Goal: Task Accomplishment & Management: Complete application form

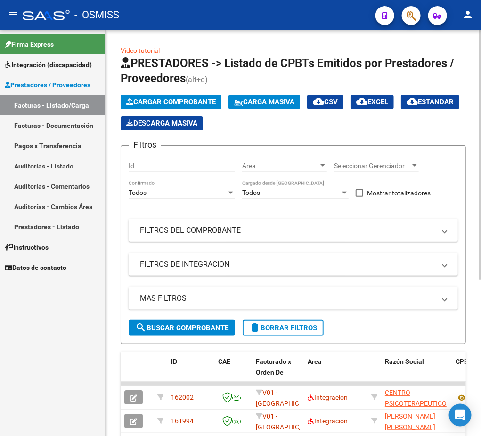
click at [187, 235] on mat-panel-title "FILTROS DEL COMPROBANTE" at bounding box center [288, 230] width 296 height 10
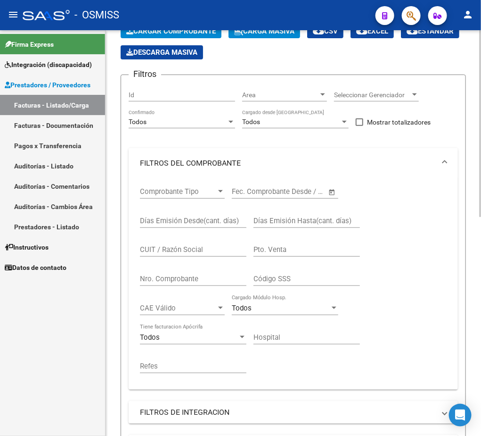
scroll to position [141, 0]
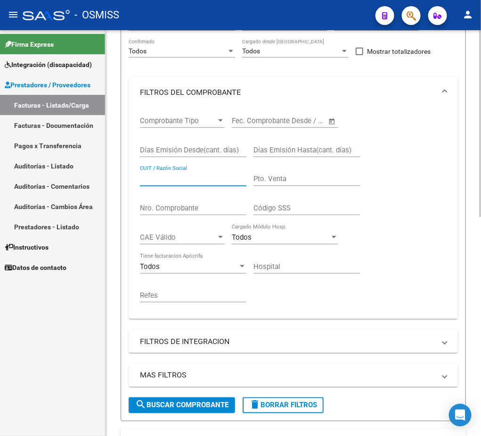
paste input "27322170217"
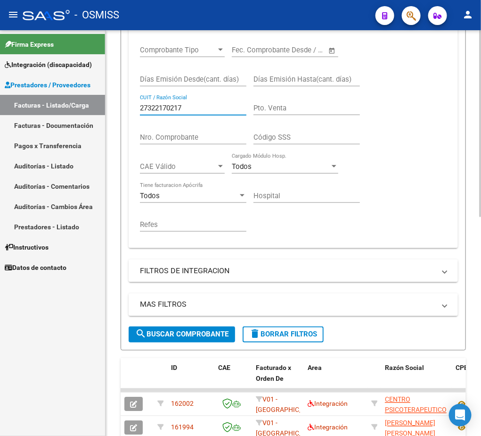
type input "27322170217"
drag, startPoint x: 194, startPoint y: 335, endPoint x: 201, endPoint y: 330, distance: 8.8
click at [193, 335] on span "search Buscar Comprobante" at bounding box center [181, 334] width 93 height 8
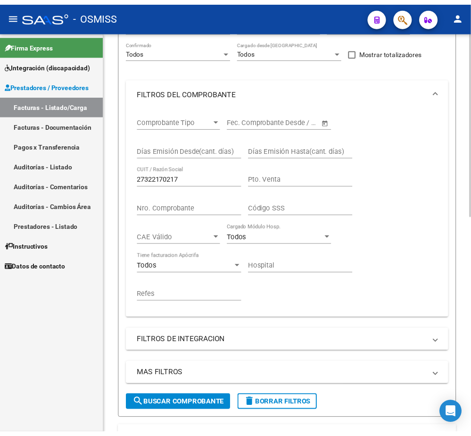
scroll to position [0, 0]
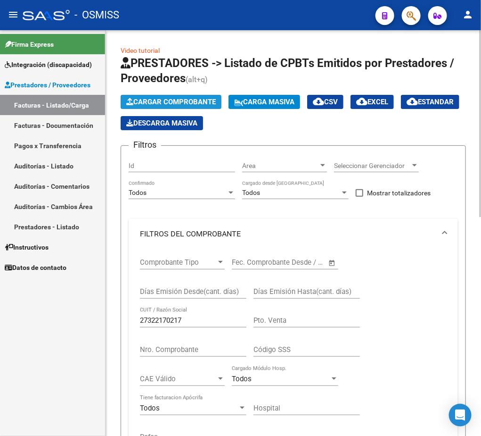
click at [185, 98] on span "Cargar Comprobante" at bounding box center [171, 102] width 90 height 8
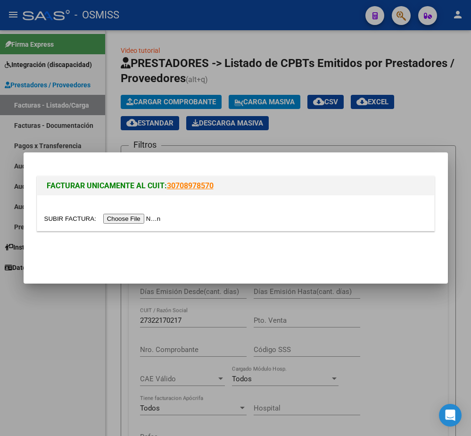
click at [109, 216] on input "file" at bounding box center [103, 219] width 119 height 10
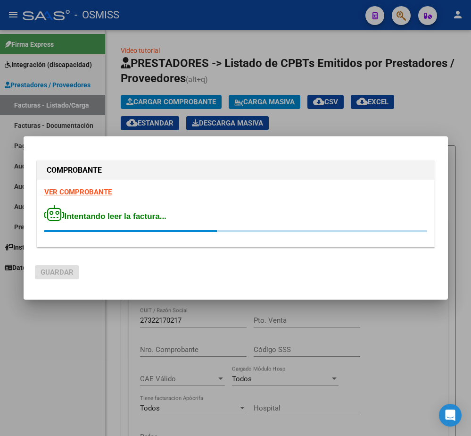
click at [89, 193] on strong "VER COMPROBANTE" at bounding box center [77, 192] width 67 height 8
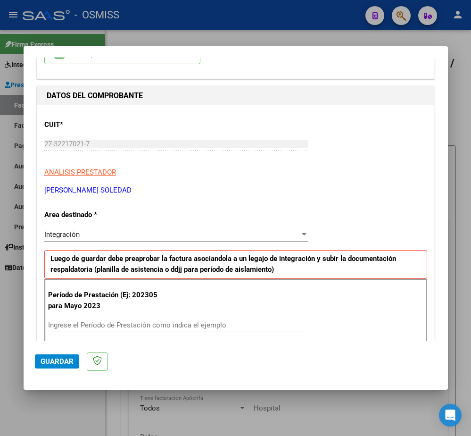
scroll to position [141, 0]
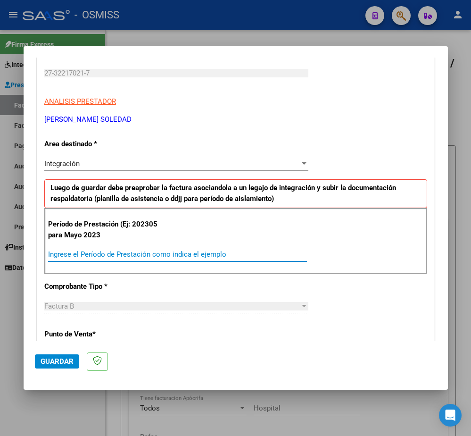
click at [133, 258] on input "Ingrese el Período de Prestación como indica el ejemplo" at bounding box center [177, 254] width 259 height 8
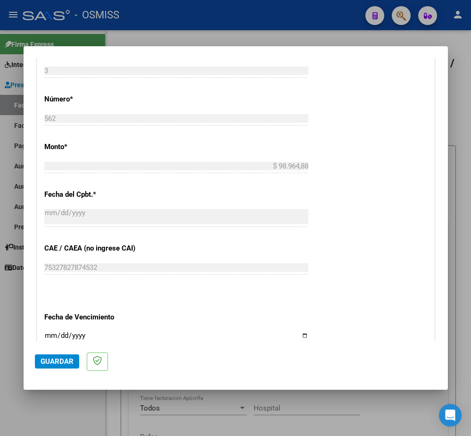
scroll to position [566, 0]
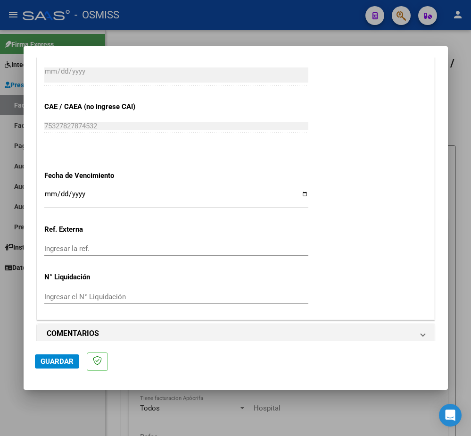
type input "202505"
click at [51, 197] on input "Ingresar la fecha" at bounding box center [176, 197] width 264 height 15
type input "[DATE]"
click at [54, 364] on span "Guardar" at bounding box center [57, 361] width 33 height 8
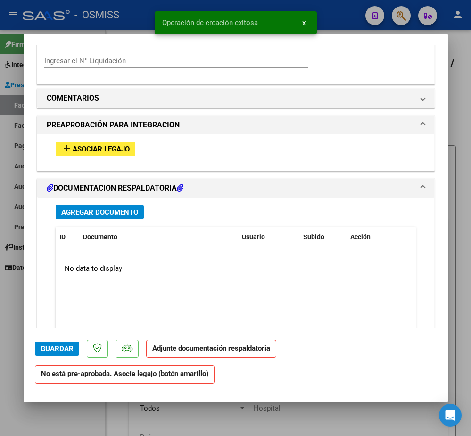
scroll to position [848, 0]
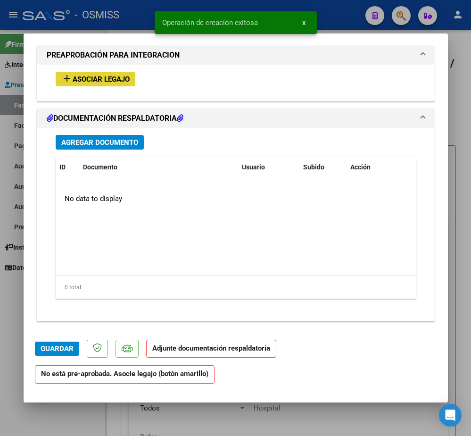
click at [83, 73] on button "add Asociar Legajo" at bounding box center [96, 79] width 80 height 15
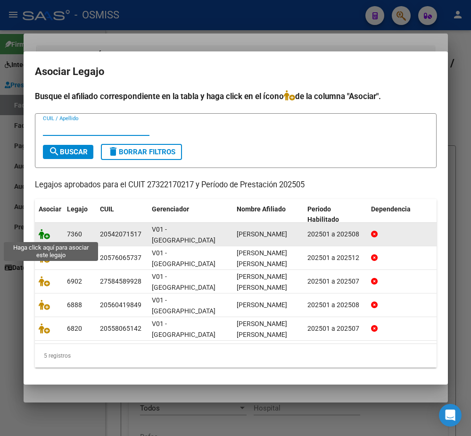
click at [46, 232] on icon at bounding box center [44, 234] width 11 height 10
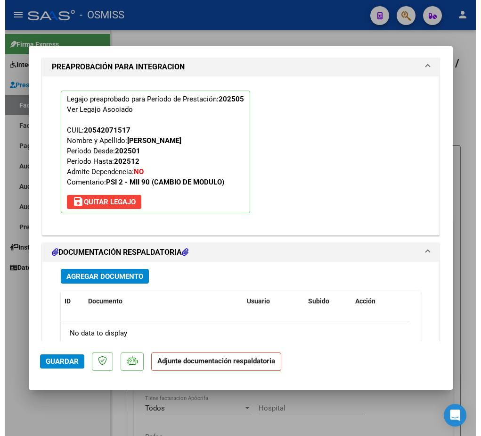
scroll to position [997, 0]
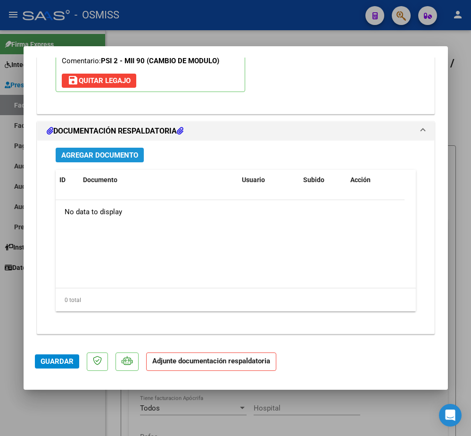
click at [136, 151] on span "Agregar Documento" at bounding box center [99, 155] width 77 height 8
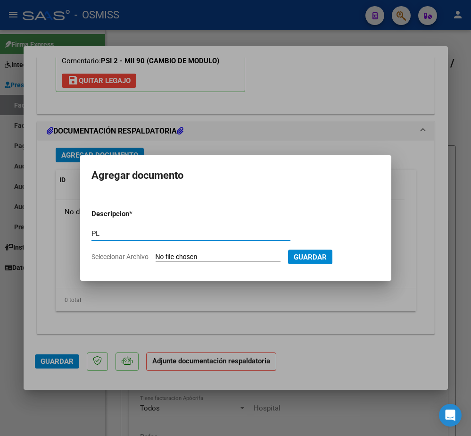
type input "PL"
click at [165, 263] on form "Descripcion * PL Escriba aquí una descripcion Seleccionar Archivo Guardar" at bounding box center [235, 234] width 288 height 67
click at [164, 252] on app-file-uploader "Seleccionar Archivo" at bounding box center [189, 256] width 197 height 8
click at [218, 253] on input "Seleccionar Archivo" at bounding box center [218, 257] width 125 height 9
type input "C:\fakepath\PL.pdf"
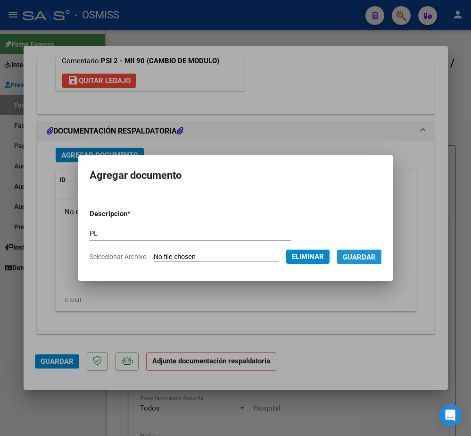
click at [374, 257] on span "Guardar" at bounding box center [359, 257] width 33 height 8
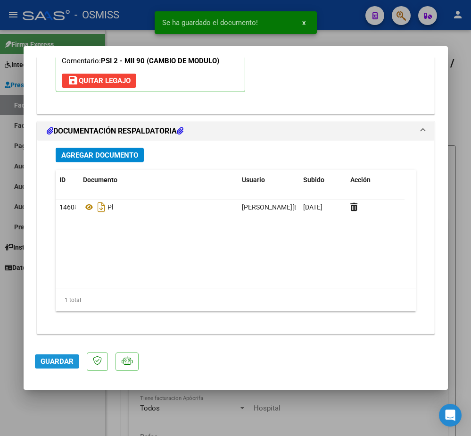
click at [66, 362] on span "Guardar" at bounding box center [57, 361] width 33 height 8
click at [41, 401] on div at bounding box center [235, 218] width 471 height 436
type input "$ 0,00"
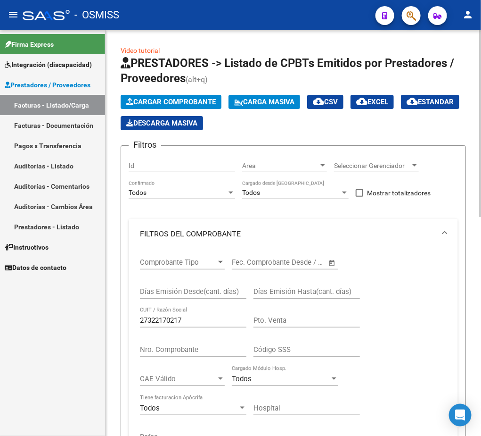
scroll to position [141, 0]
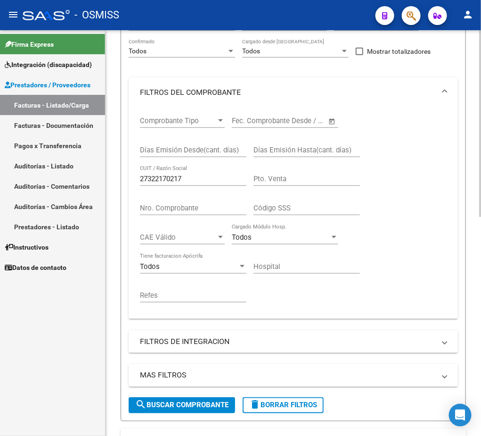
drag, startPoint x: 171, startPoint y: 408, endPoint x: 174, endPoint y: 399, distance: 8.9
click at [170, 408] on span "search Buscar Comprobante" at bounding box center [181, 405] width 93 height 8
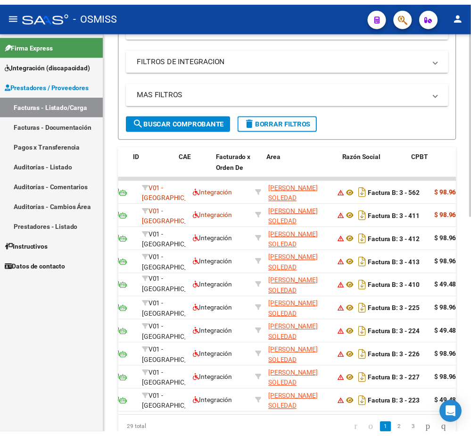
scroll to position [0, 0]
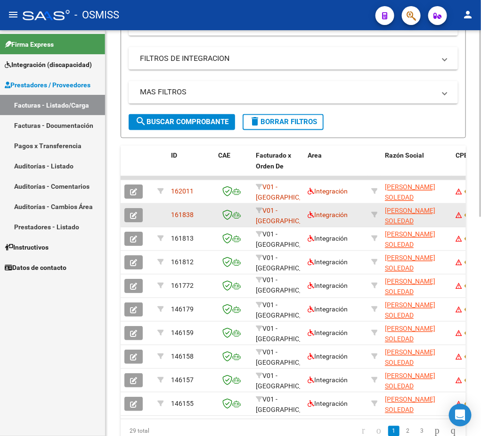
click at [130, 219] on button "button" at bounding box center [133, 215] width 18 height 14
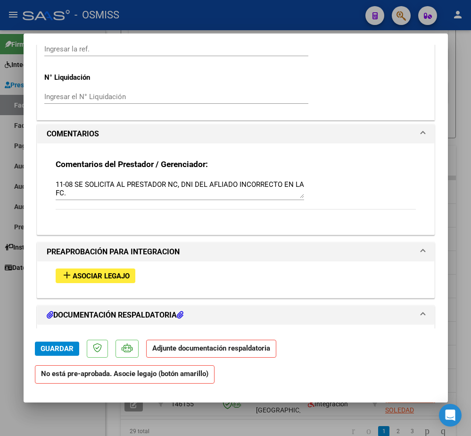
scroll to position [848, 0]
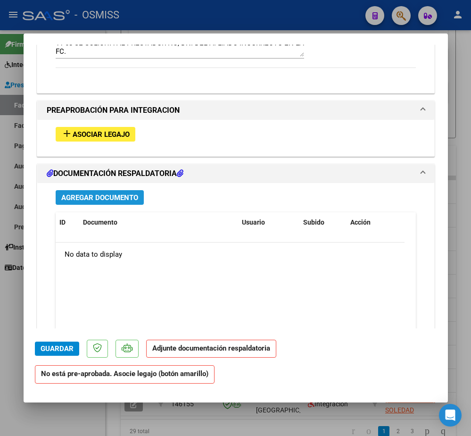
click at [124, 202] on span "Agregar Documento" at bounding box center [99, 197] width 77 height 8
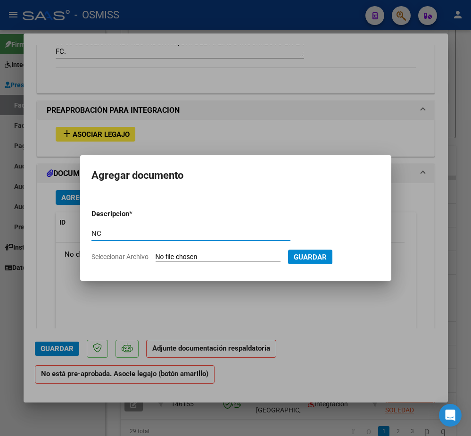
type input "NC"
click at [177, 249] on form "Descripcion * NC Escriba aquí una descripcion Seleccionar Archivo Guardar" at bounding box center [235, 234] width 288 height 67
click at [180, 255] on input "Seleccionar Archivo" at bounding box center [218, 257] width 125 height 9
type input "C:\fakepath\NOTA DE CREDITO FC 3-411.pdf"
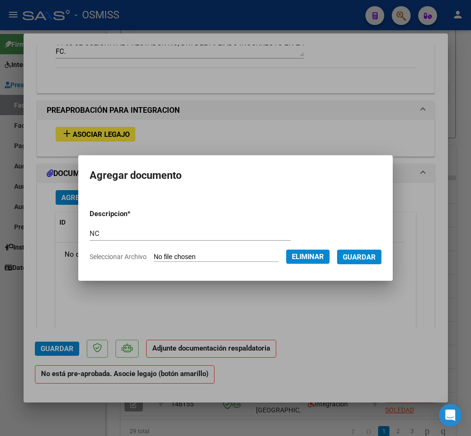
click at [368, 254] on span "Guardar" at bounding box center [359, 257] width 33 height 8
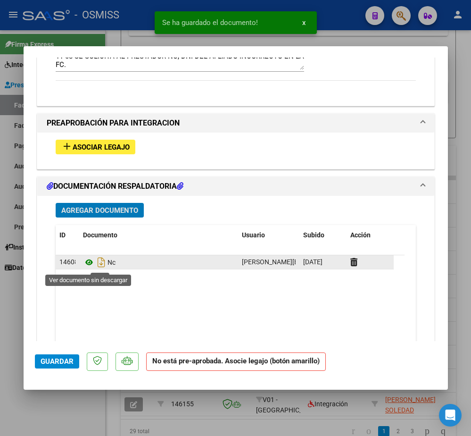
click at [85, 266] on icon at bounding box center [89, 261] width 12 height 11
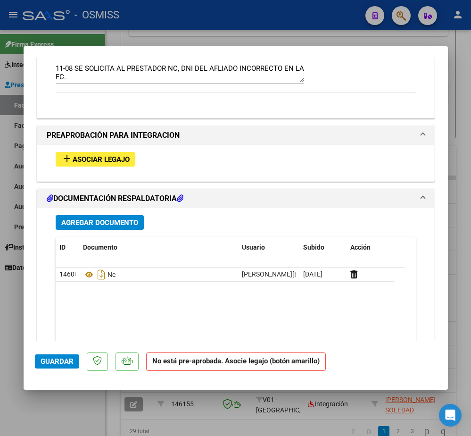
scroll to position [765, 0]
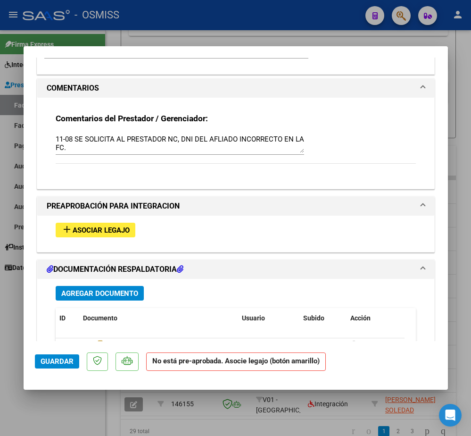
click at [146, 151] on textarea "11-08 SE SOLICITA AL PRESTADOR NC, DNI DEL AFLIADO INCORRECTO EN LA FC." at bounding box center [180, 143] width 248 height 19
type textarea "11-08 SE SOLICITA AL PRESTADOR NC, DNI DEL AFLIADO INCORRECTO EN LA FC // SE AD…"
click at [55, 362] on span "Guardar" at bounding box center [57, 361] width 33 height 8
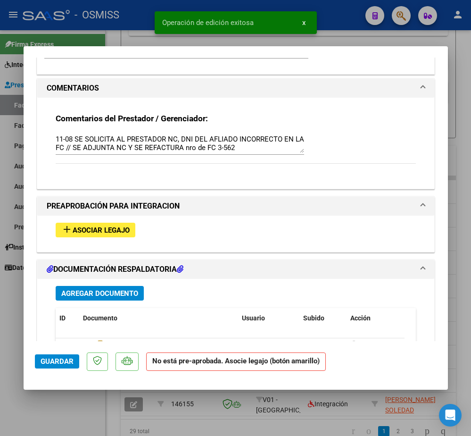
click at [40, 406] on div at bounding box center [235, 218] width 471 height 436
type input "$ 0,00"
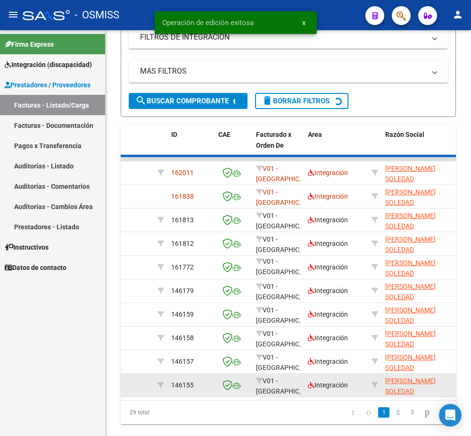
scroll to position [424, 0]
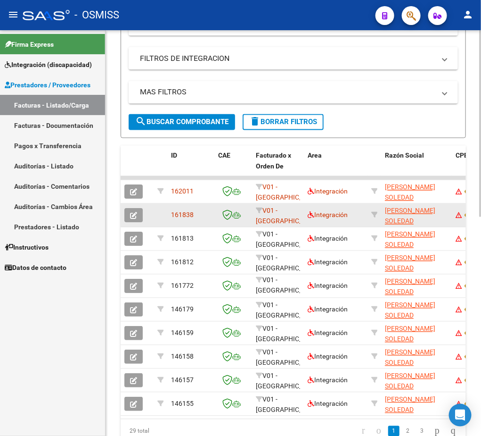
click at [135, 215] on icon "button" at bounding box center [133, 215] width 7 height 7
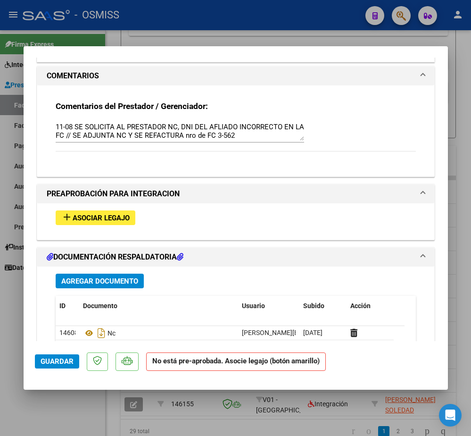
scroll to position [907, 0]
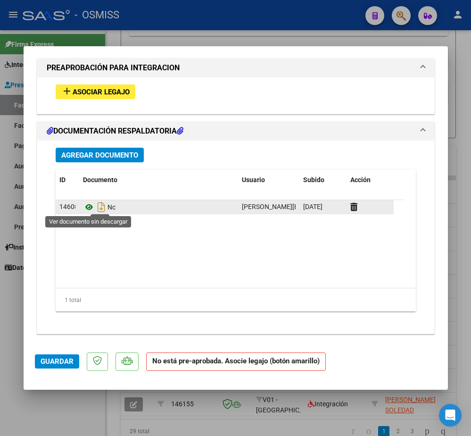
click at [85, 204] on icon at bounding box center [89, 206] width 12 height 11
click at [89, 208] on icon at bounding box center [89, 206] width 12 height 11
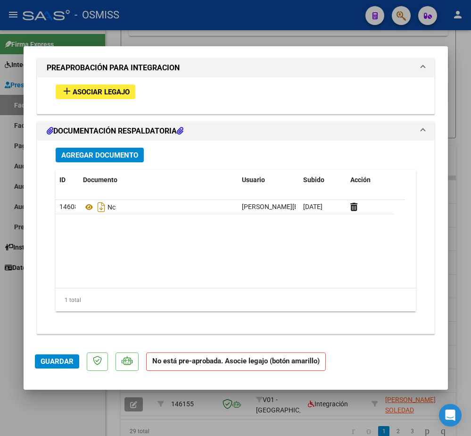
click at [69, 419] on div at bounding box center [235, 218] width 471 height 436
type input "$ 0,00"
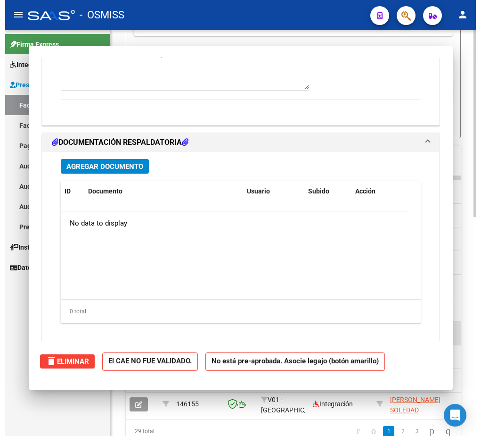
scroll to position [0, 0]
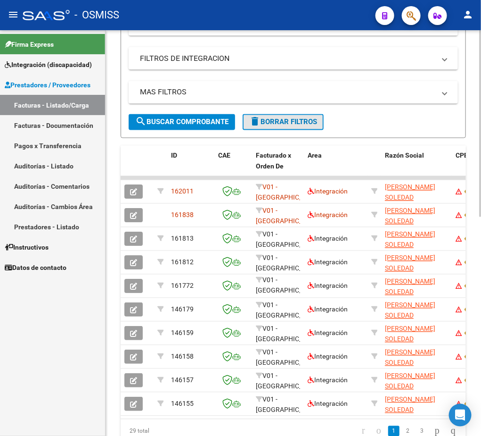
click at [266, 122] on span "delete Borrar Filtros" at bounding box center [283, 122] width 68 height 8
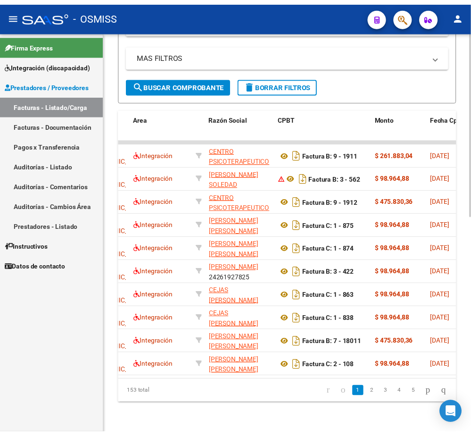
scroll to position [0, 126]
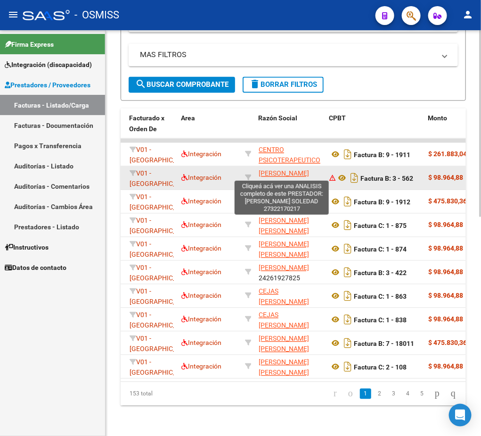
click at [273, 170] on span "[PERSON_NAME] SOLEDAD" at bounding box center [284, 179] width 50 height 18
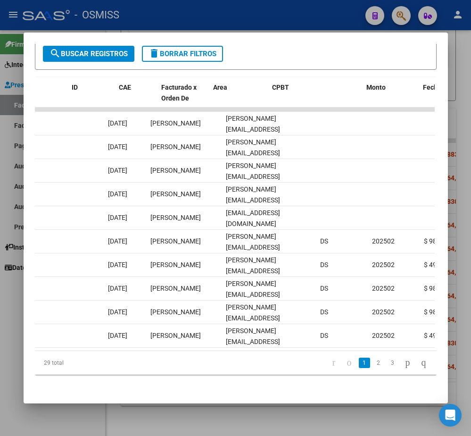
scroll to position [0, 0]
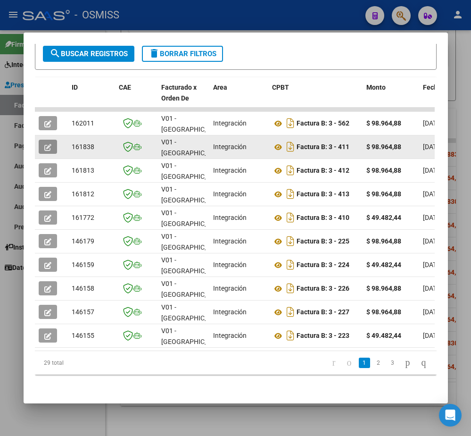
click at [47, 144] on button "button" at bounding box center [48, 147] width 18 height 14
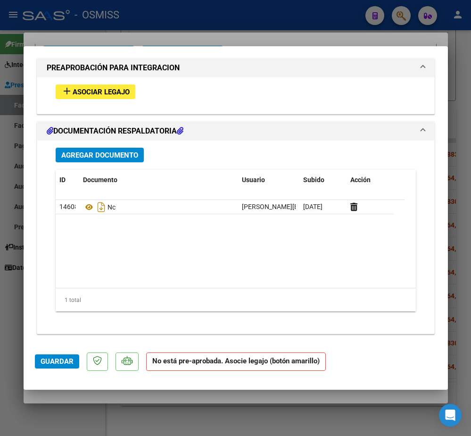
scroll to position [765, 0]
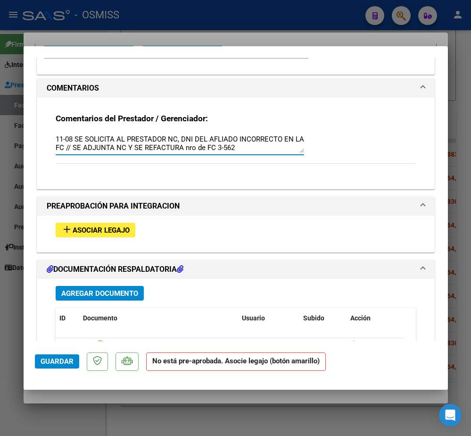
click at [218, 137] on textarea "11-08 SE SOLICITA AL PRESTADOR NC, DNI DEL AFLIADO INCORRECTO EN LA FC // SE AD…" at bounding box center [180, 143] width 248 height 19
type textarea "11-08 SE SOLICITA AL PRESTADOR NC, DNI DEL AFILIADO INCORRECTO EN LA FC // SE A…"
click at [64, 357] on span "Guardar" at bounding box center [57, 361] width 33 height 8
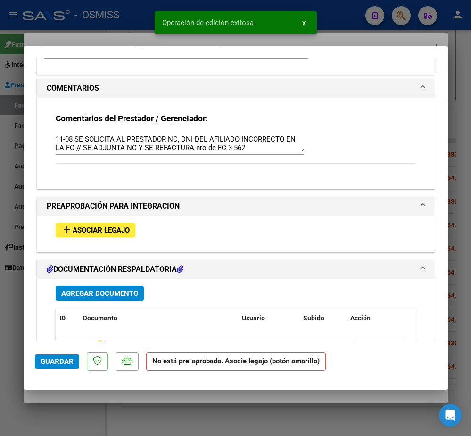
click at [45, 416] on div at bounding box center [235, 218] width 471 height 436
type input "$ 0,00"
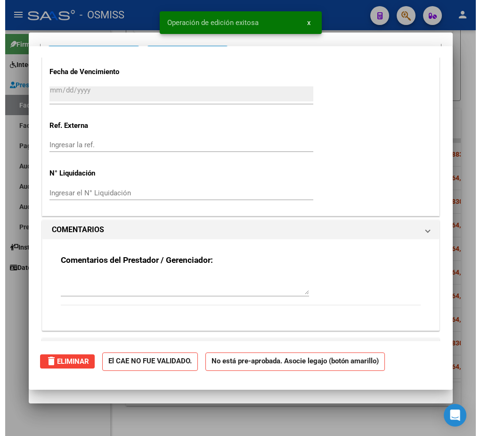
scroll to position [0, 0]
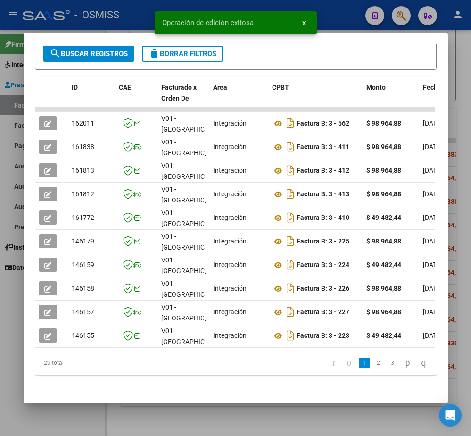
click at [44, 416] on div at bounding box center [235, 218] width 471 height 436
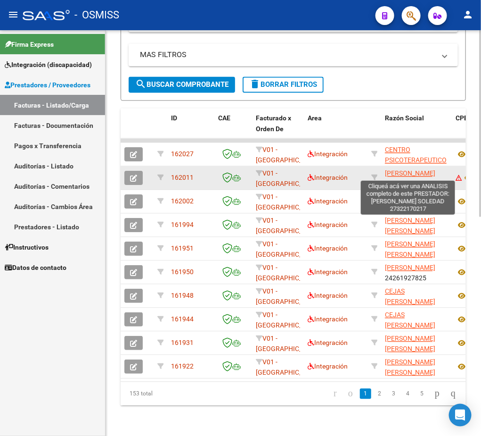
click at [408, 170] on span "[PERSON_NAME] SOLEDAD" at bounding box center [410, 179] width 50 height 18
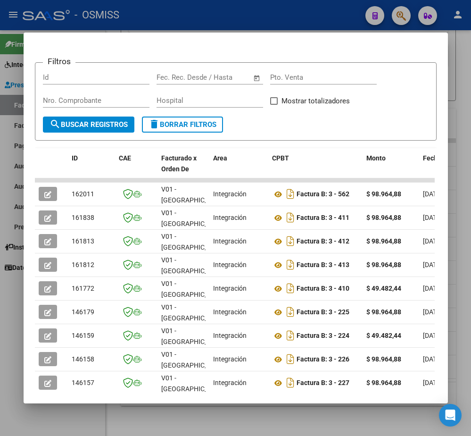
scroll to position [212, 0]
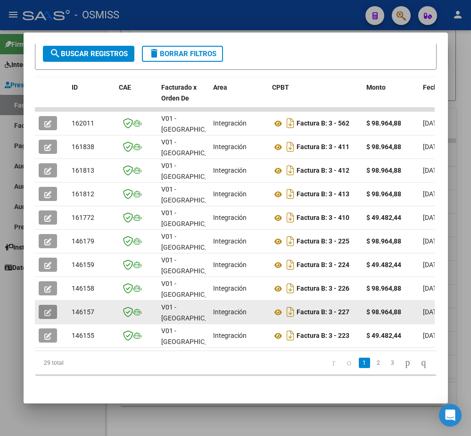
click at [44, 310] on icon "button" at bounding box center [47, 312] width 7 height 7
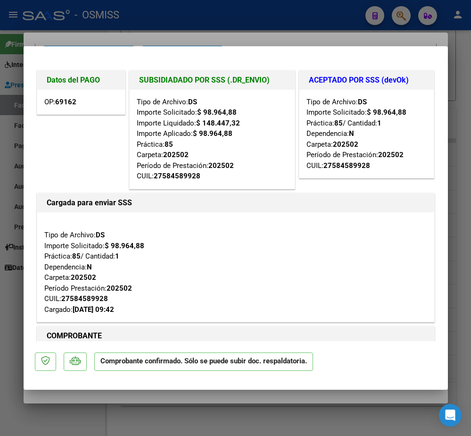
click at [31, 395] on div at bounding box center [235, 218] width 471 height 436
type input "$ 0,00"
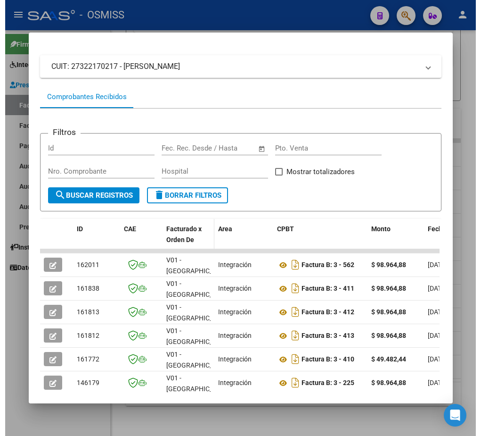
scroll to position [0, 0]
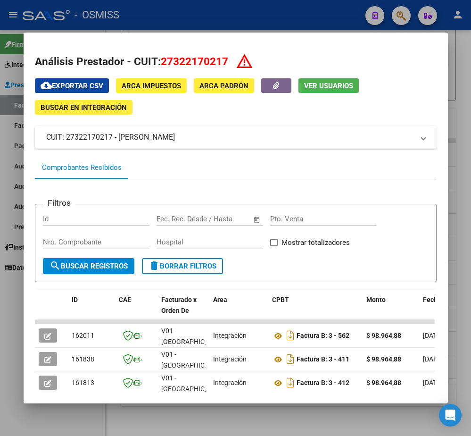
click at [69, 413] on div at bounding box center [235, 218] width 471 height 436
